Goal: Register for event/course

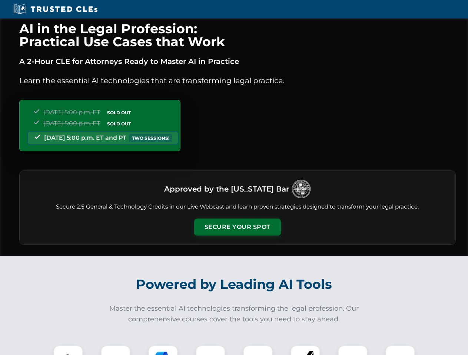
click at [237, 227] on button "Secure Your Spot" at bounding box center [237, 227] width 87 height 17
click at [68, 351] on img at bounding box center [67, 360] width 21 height 21
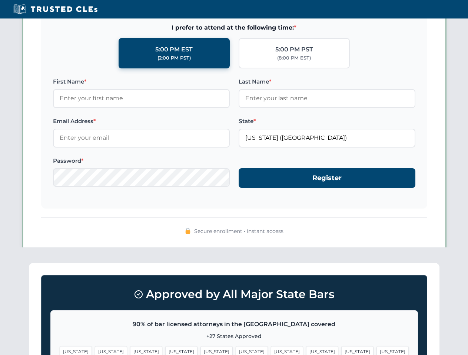
click at [271, 351] on span "[US_STATE]" at bounding box center [287, 352] width 32 height 11
click at [341, 351] on span "[US_STATE]" at bounding box center [357, 352] width 32 height 11
